Goal: Communication & Community: Answer question/provide support

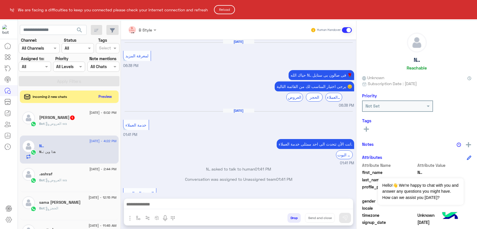
click at [68, 116] on html "We are facing a difficulties to keep you connected please check your internet c…" at bounding box center [238, 114] width 477 height 229
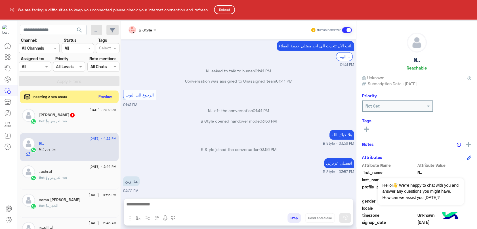
click at [103, 97] on html "We are facing a difficulties to keep you connected please check your internet c…" at bounding box center [238, 114] width 477 height 229
click at [233, 11] on button "Reload" at bounding box center [224, 9] width 21 height 9
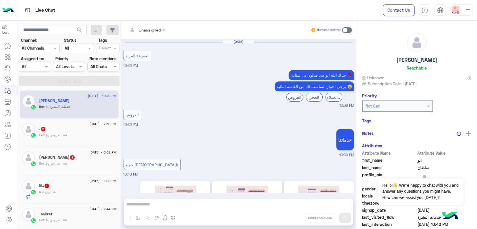
scroll to position [71, 0]
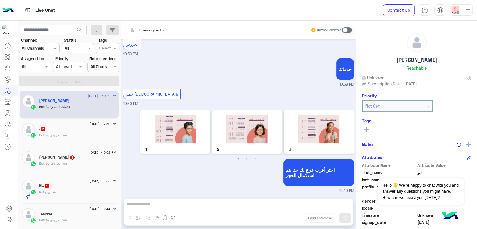
click at [79, 187] on div "N.. 1" at bounding box center [77, 186] width 77 height 6
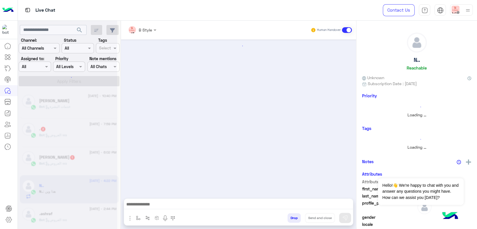
scroll to position [98, 0]
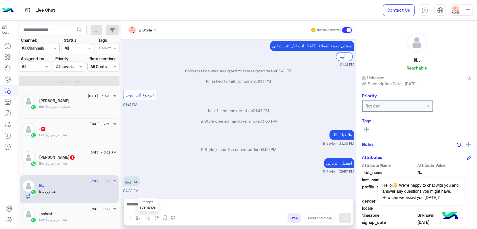
click at [144, 220] on button "button" at bounding box center [147, 217] width 9 height 9
click at [136, 219] on img "button" at bounding box center [138, 218] width 5 height 5
click at [160, 211] on div "enter flow name" at bounding box center [155, 205] width 43 height 15
click at [158, 208] on input "text" at bounding box center [148, 205] width 23 height 7
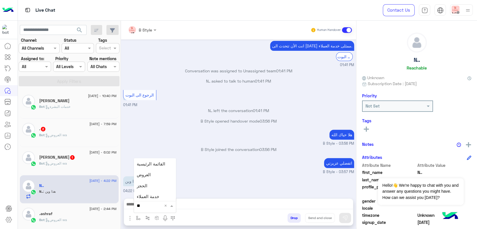
type input "*"
click at [303, 180] on div "هذا وين 04:22 PM" at bounding box center [238, 184] width 231 height 19
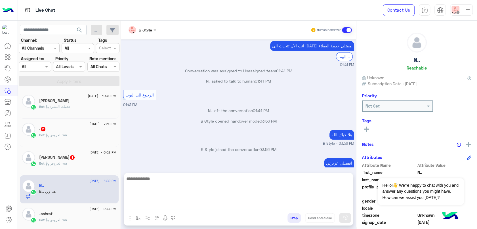
click at [274, 203] on textarea at bounding box center [238, 192] width 229 height 34
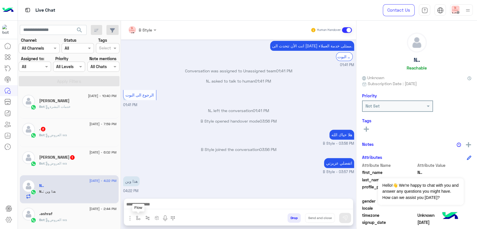
click at [136, 219] on img "button" at bounding box center [138, 218] width 5 height 5
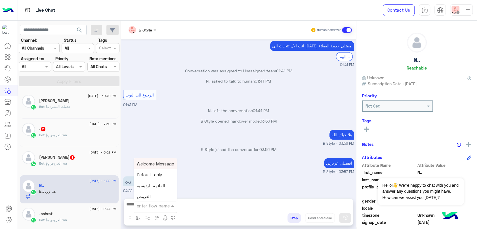
click at [152, 207] on input "text" at bounding box center [148, 205] width 23 height 7
type input "**"
click at [164, 165] on span "الرياض (الحمرا مول)" at bounding box center [156, 163] width 38 height 5
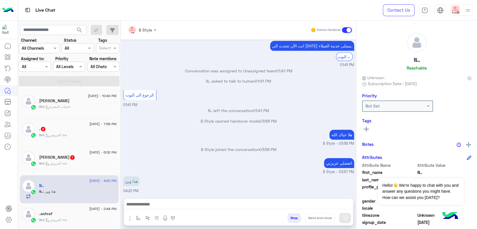
type textarea "**********"
click at [347, 222] on button at bounding box center [345, 218] width 12 height 10
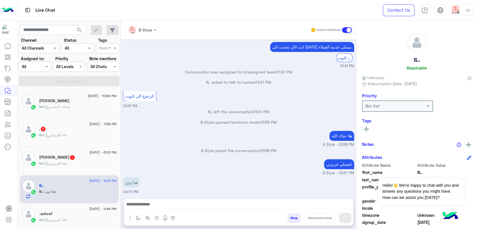
scroll to position [98, 0]
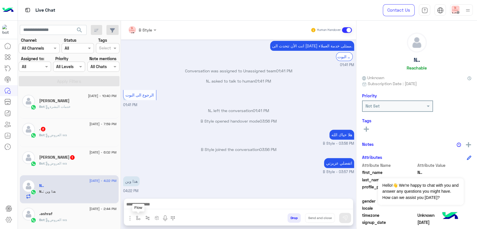
click at [138, 219] on img "button" at bounding box center [138, 218] width 5 height 5
click at [158, 203] on input "text" at bounding box center [148, 205] width 23 height 7
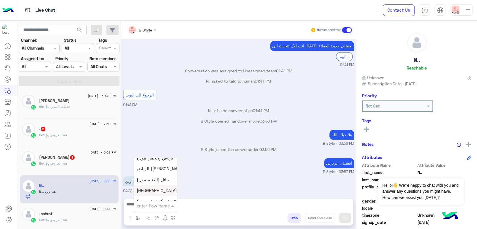
scroll to position [126, 0]
click at [161, 179] on span "الرياض (بارك افنيو)" at bounding box center [162, 179] width 50 height 5
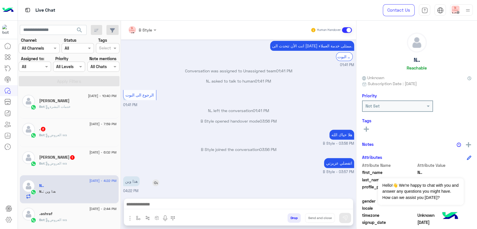
type textarea "**********"
click at [347, 218] on img at bounding box center [345, 218] width 6 height 6
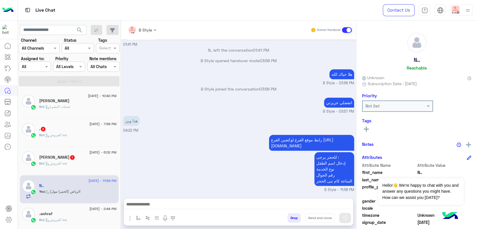
click at [162, 170] on div "رابط موقع الفرع لوكشين الفرع https://maps.app.goo.gl/CJYKWqLvMx7mJj7G9?g_st=iw …" at bounding box center [238, 162] width 231 height 59
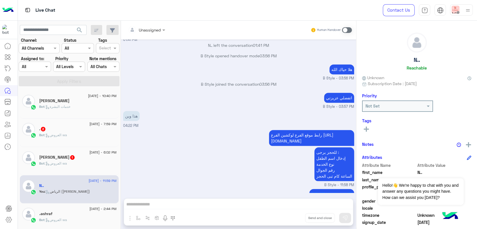
scroll to position [222, 0]
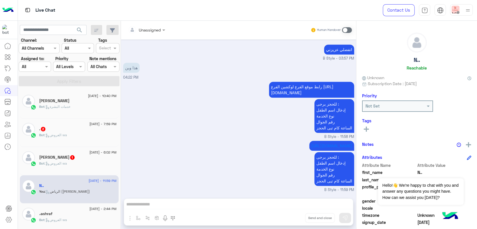
click at [88, 164] on div "Bot : العروض wa" at bounding box center [77, 166] width 77 height 10
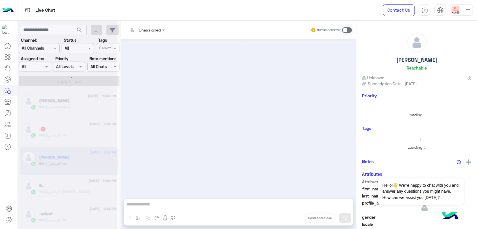
click at [77, 137] on div "Bot : العروض wa" at bounding box center [77, 138] width 77 height 10
